Goal: Information Seeking & Learning: Learn about a topic

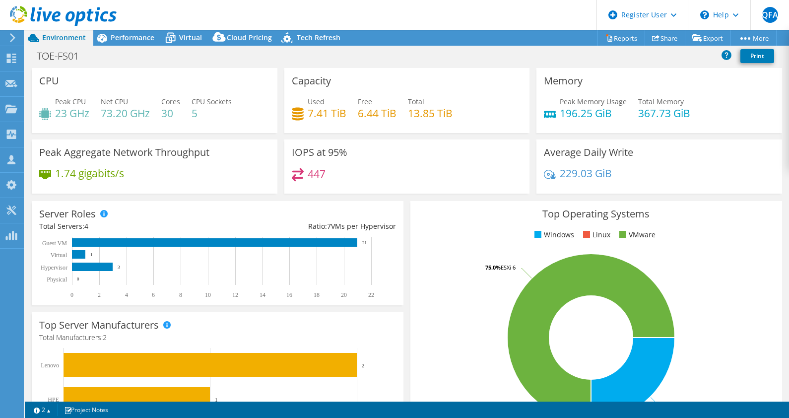
select select "USD"
click at [136, 45] on div "Performance" at bounding box center [127, 38] width 68 height 16
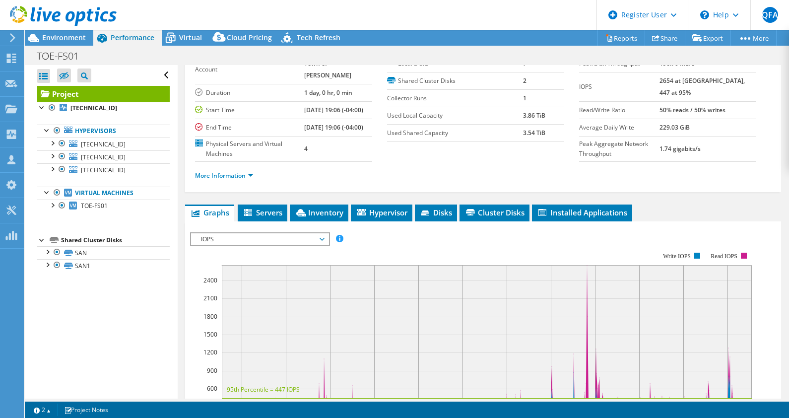
scroll to position [63, 0]
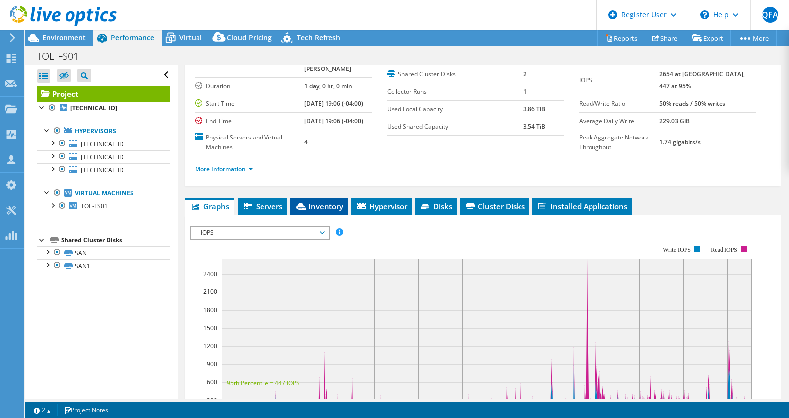
click at [324, 209] on li "Inventory" at bounding box center [319, 206] width 59 height 17
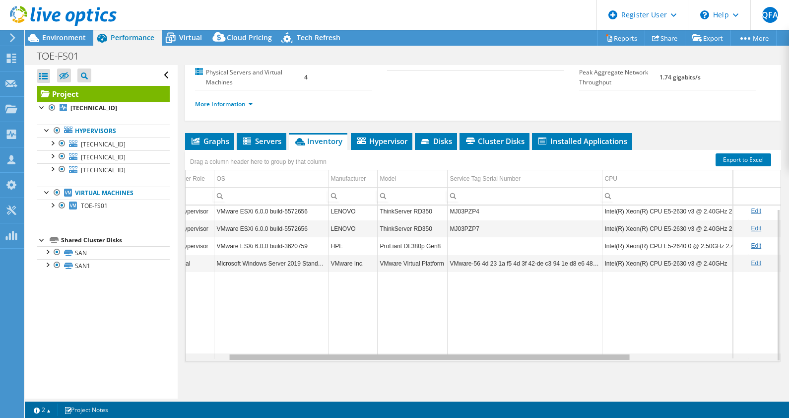
scroll to position [0, 0]
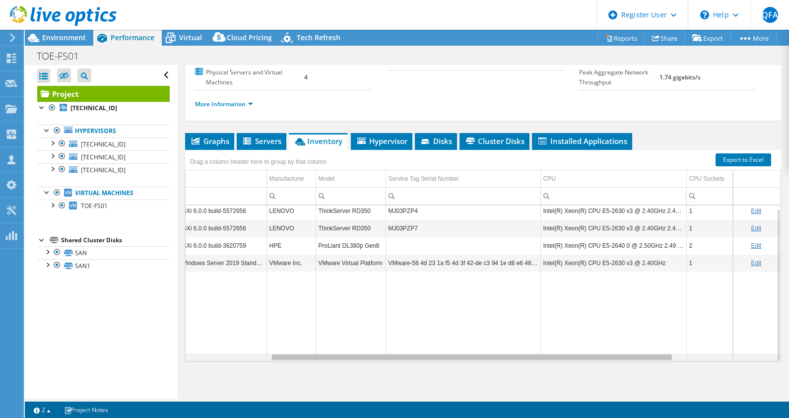
drag, startPoint x: 400, startPoint y: 356, endPoint x: 508, endPoint y: 358, distance: 108.1
click at [508, 358] on body "QFA Dell User Qazi Farmaan [PERSON_NAME][EMAIL_ADDRESS][DOMAIN_NAME] Dell My Pr…" at bounding box center [394, 209] width 789 height 418
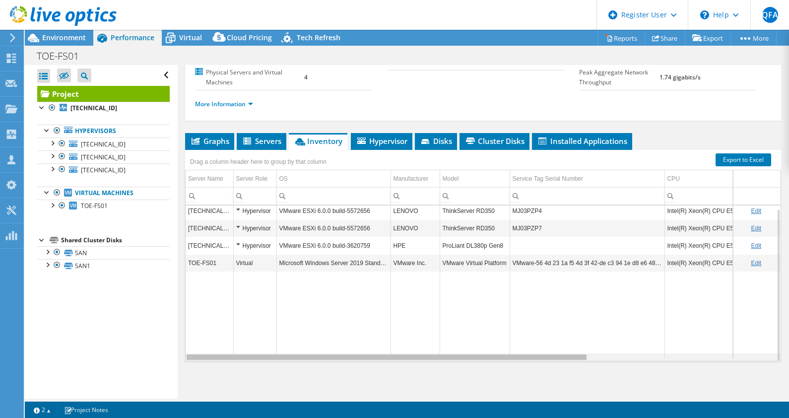
drag, startPoint x: 501, startPoint y: 358, endPoint x: 366, endPoint y: 357, distance: 135.4
click at [366, 357] on body "QFA Dell User Qazi Farmaan [PERSON_NAME][EMAIL_ADDRESS][DOMAIN_NAME] Dell My Pr…" at bounding box center [394, 209] width 789 height 418
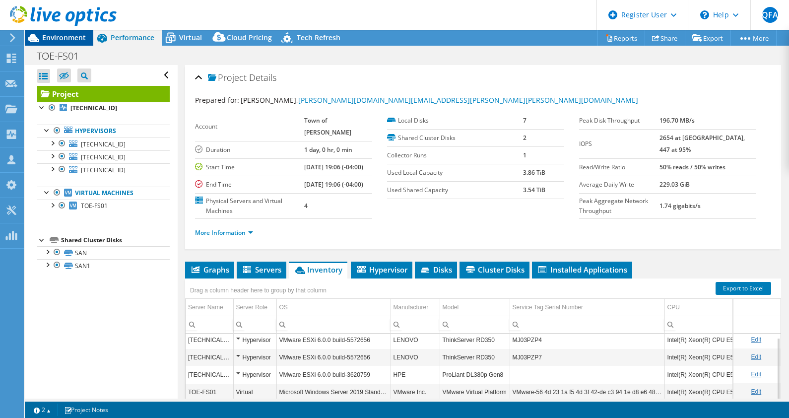
click at [61, 40] on span "Environment" at bounding box center [64, 37] width 44 height 9
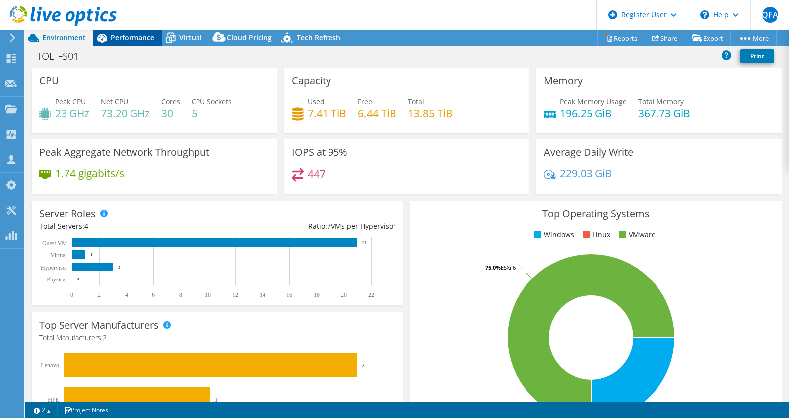
click at [132, 42] on span "Performance" at bounding box center [133, 37] width 44 height 9
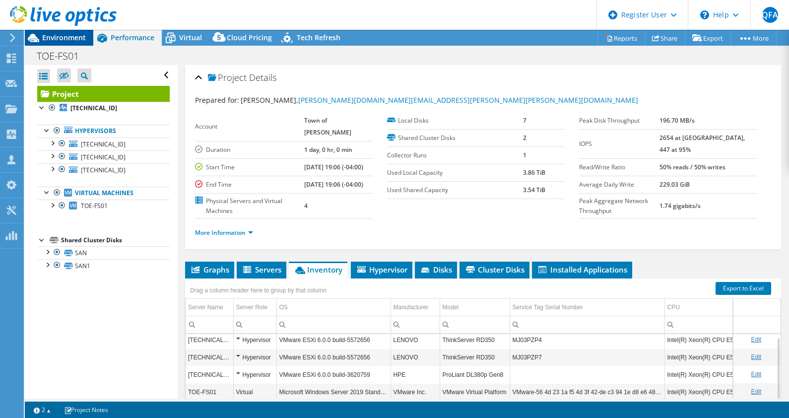
click at [55, 35] on span "Environment" at bounding box center [64, 37] width 44 height 9
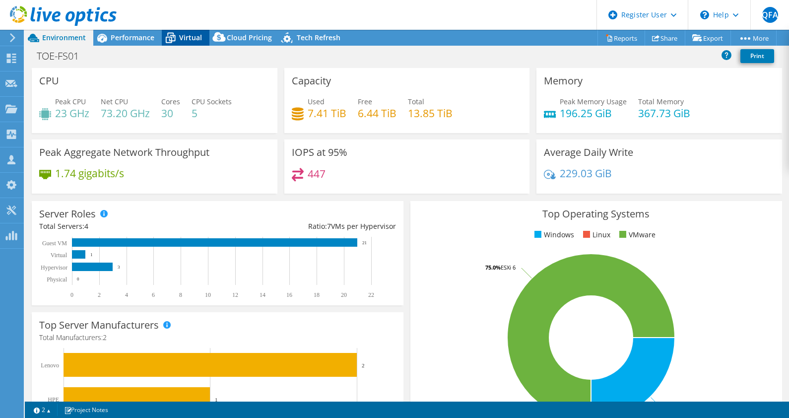
click at [174, 37] on icon at bounding box center [170, 37] width 17 height 17
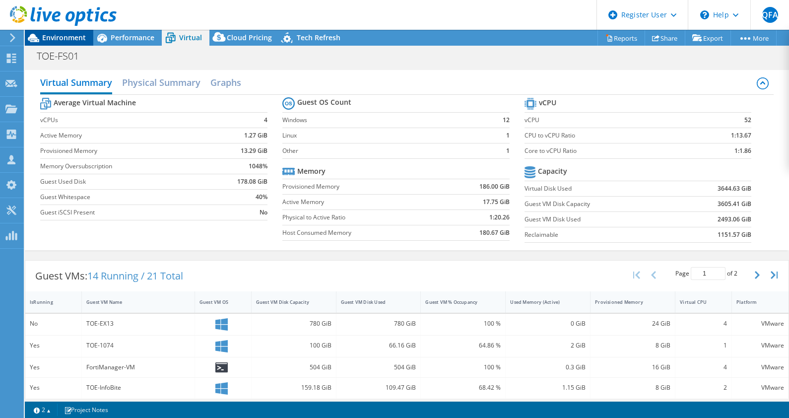
click at [70, 41] on span "Environment" at bounding box center [64, 37] width 44 height 9
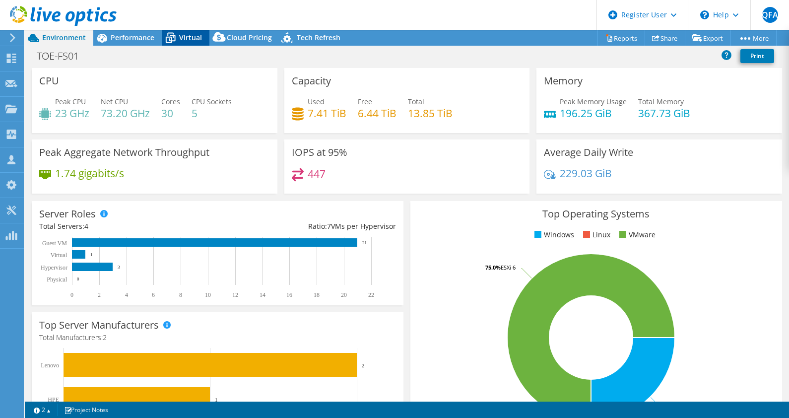
click at [184, 36] on span "Virtual" at bounding box center [190, 37] width 23 height 9
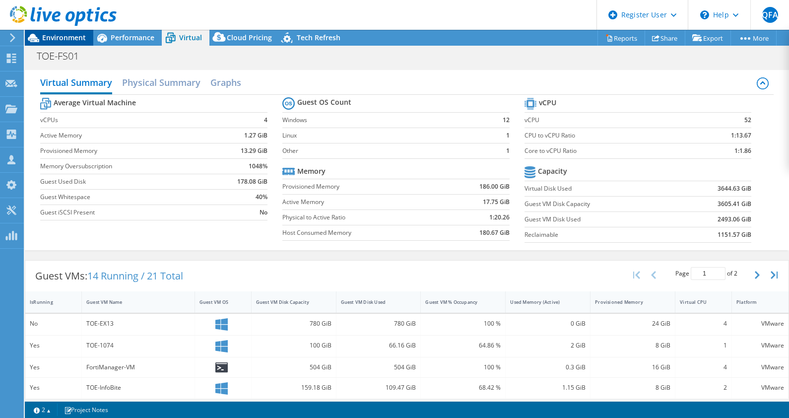
click at [68, 37] on span "Environment" at bounding box center [64, 37] width 44 height 9
